Goal: Task Accomplishment & Management: Manage account settings

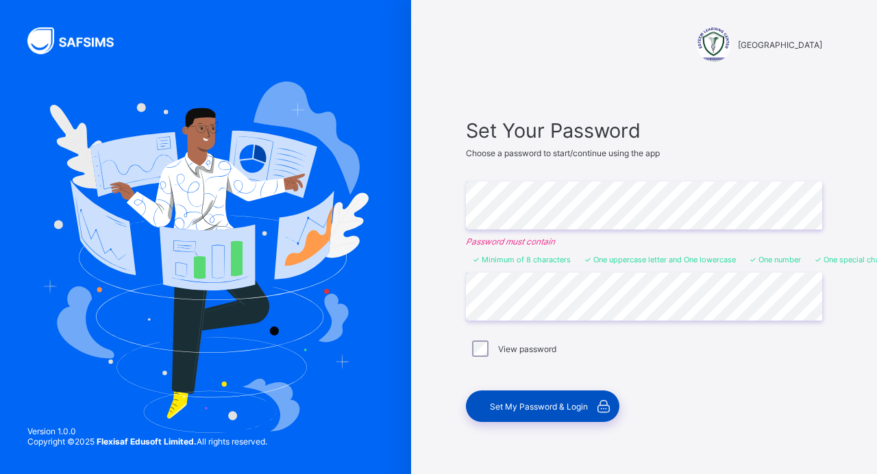
click at [557, 407] on span "Set My Password & Login" at bounding box center [539, 406] width 98 height 10
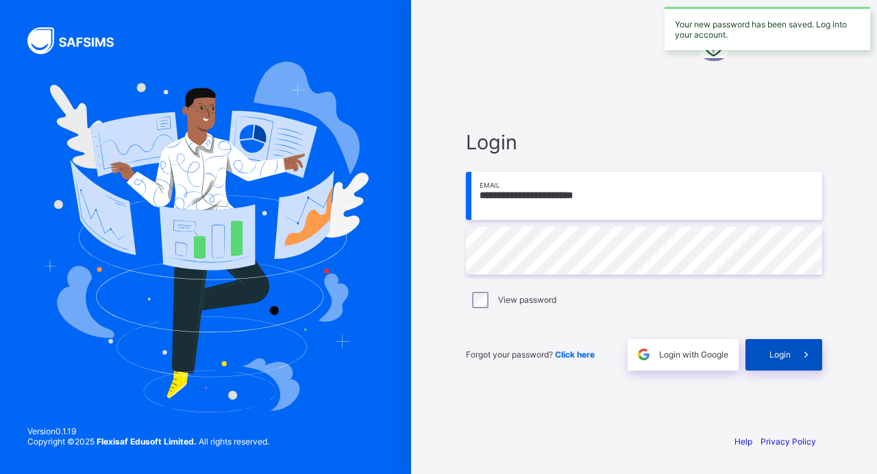
click at [794, 360] on span at bounding box center [805, 354] width 31 height 31
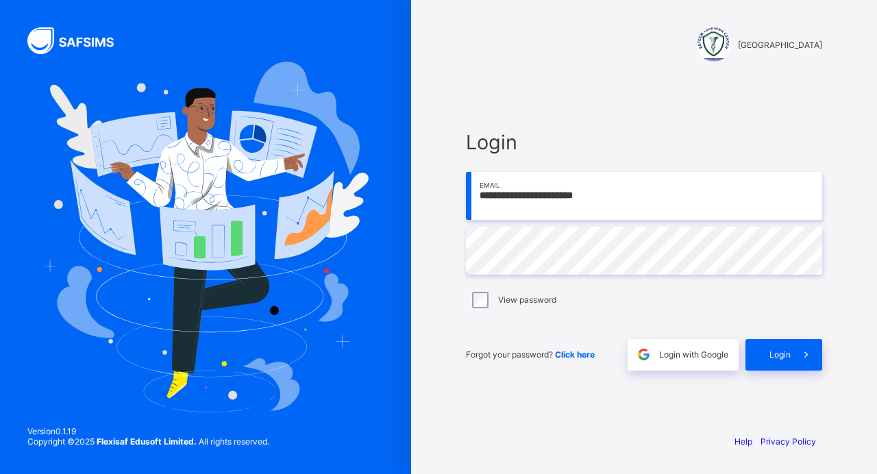
click at [794, 360] on span at bounding box center [805, 354] width 31 height 31
